Goal: Information Seeking & Learning: Check status

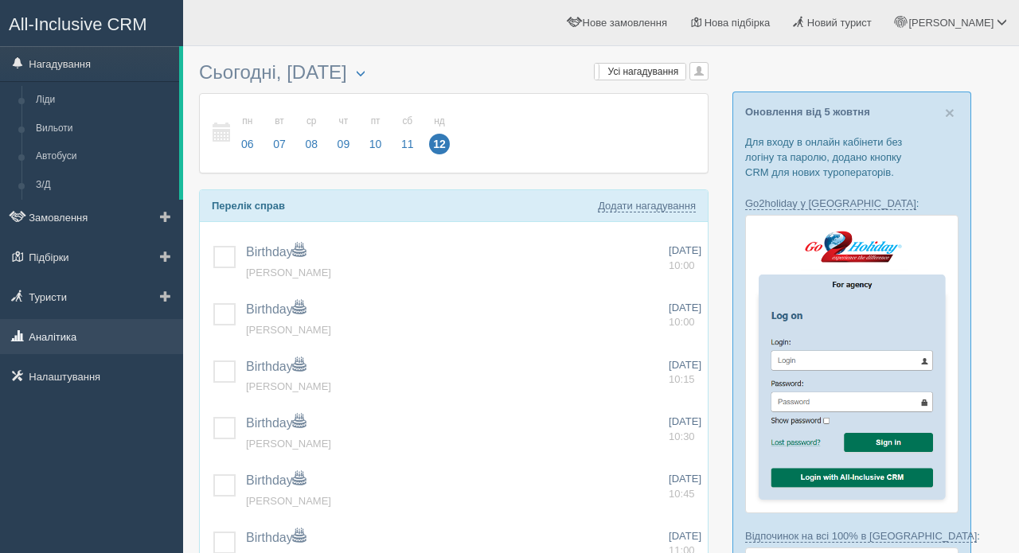
click at [55, 334] on link "Аналітика" at bounding box center [91, 336] width 183 height 35
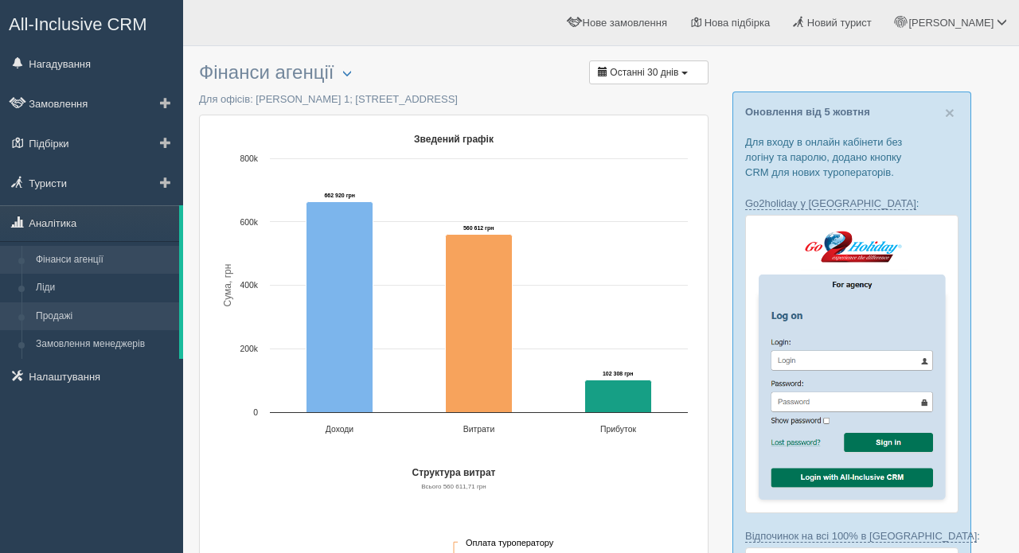
click at [57, 316] on link "Продажі" at bounding box center [104, 316] width 150 height 29
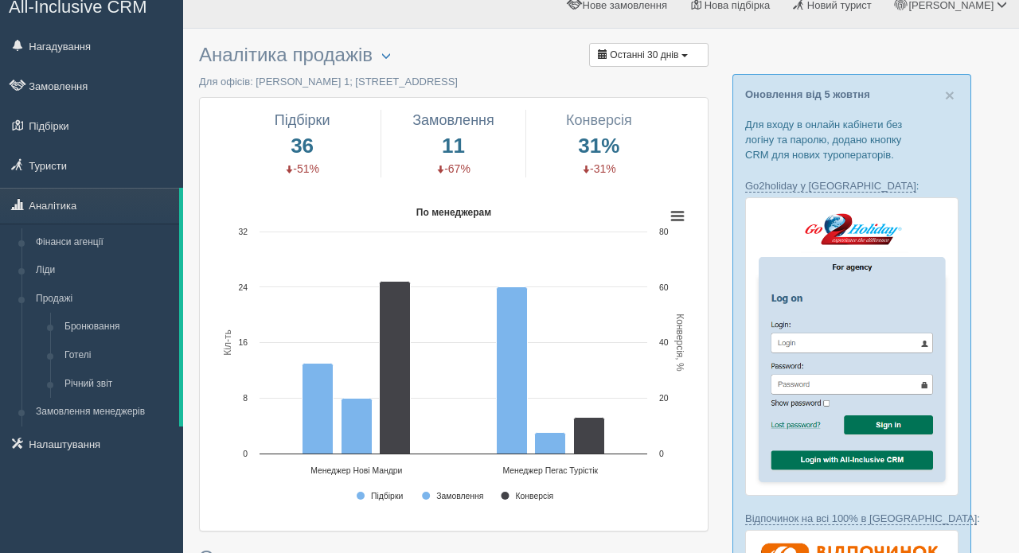
scroll to position [21, 0]
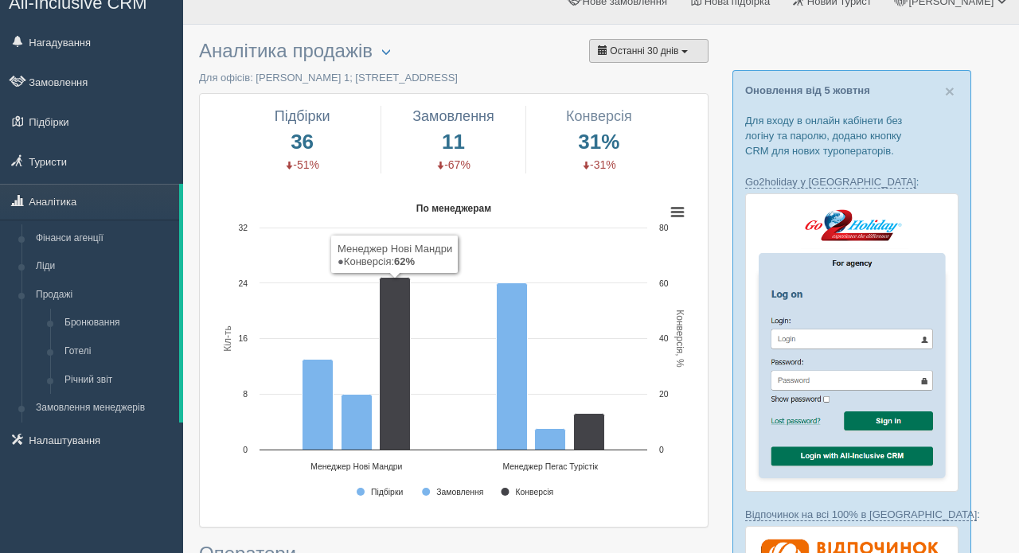
click at [684, 53] on button "Останні 30 днів" at bounding box center [648, 51] width 119 height 24
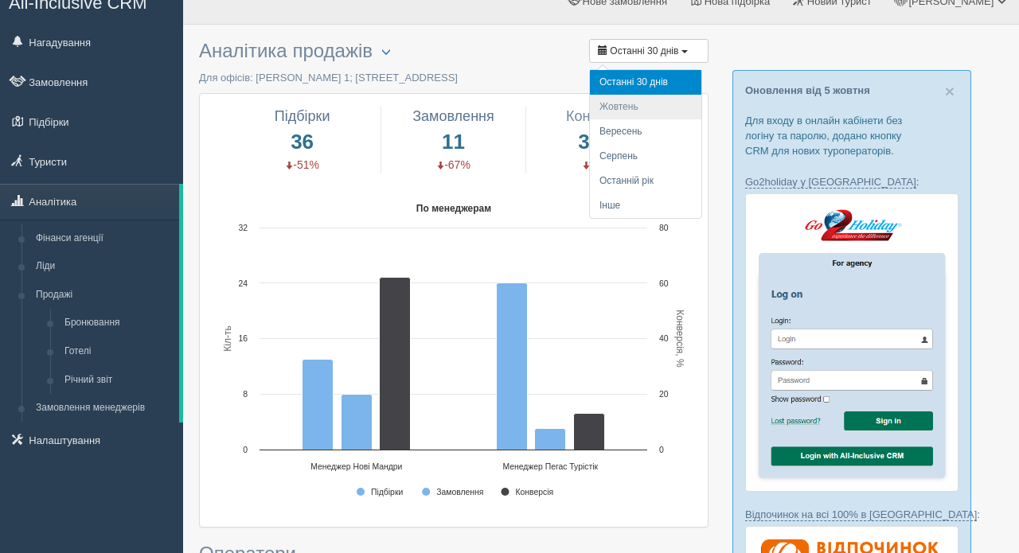
click at [646, 96] on li "Жовтень" at bounding box center [645, 107] width 111 height 25
